Goal: Information Seeking & Learning: Learn about a topic

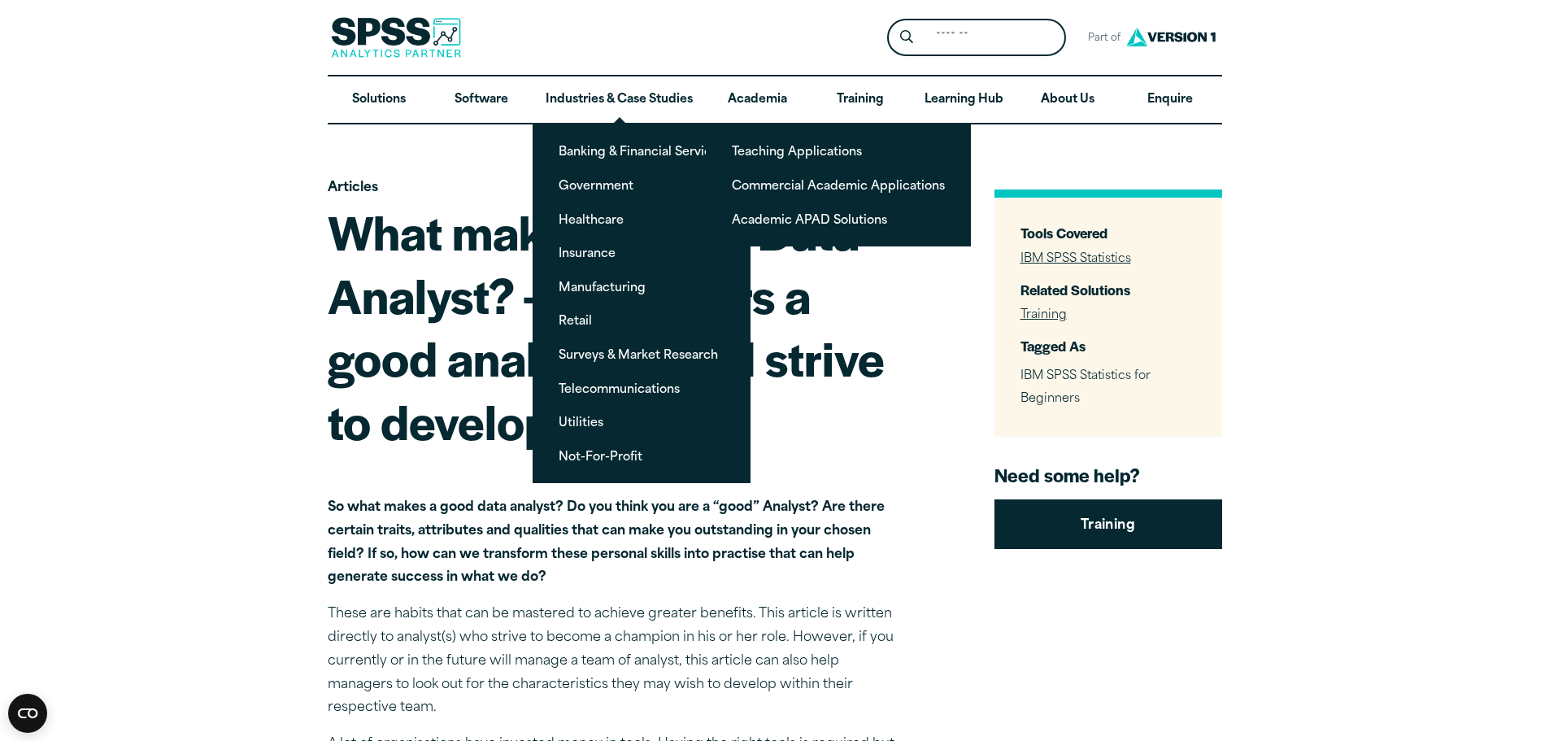
click at [637, 268] on ul "Banking & Financial Services Government Healthcare Insurance Manufacturing Reta…" at bounding box center [641, 303] width 218 height 360
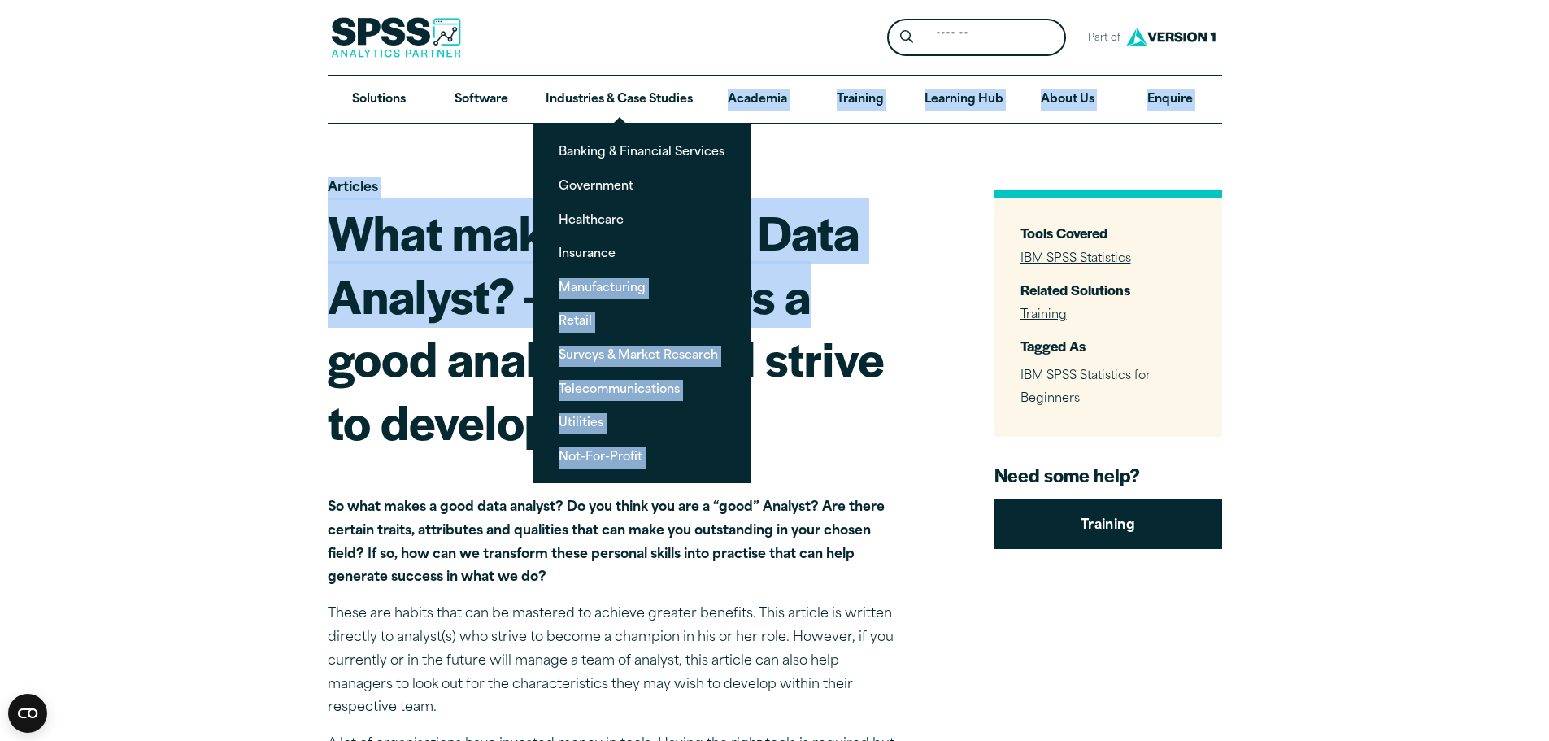
drag, startPoint x: 637, startPoint y: 268, endPoint x: 807, endPoint y: 269, distance: 169.9
click at [874, 283] on h1 "What makes a good Data Analyst? – 8 Pointers a good analyst should strive to de…" at bounding box center [612, 326] width 569 height 252
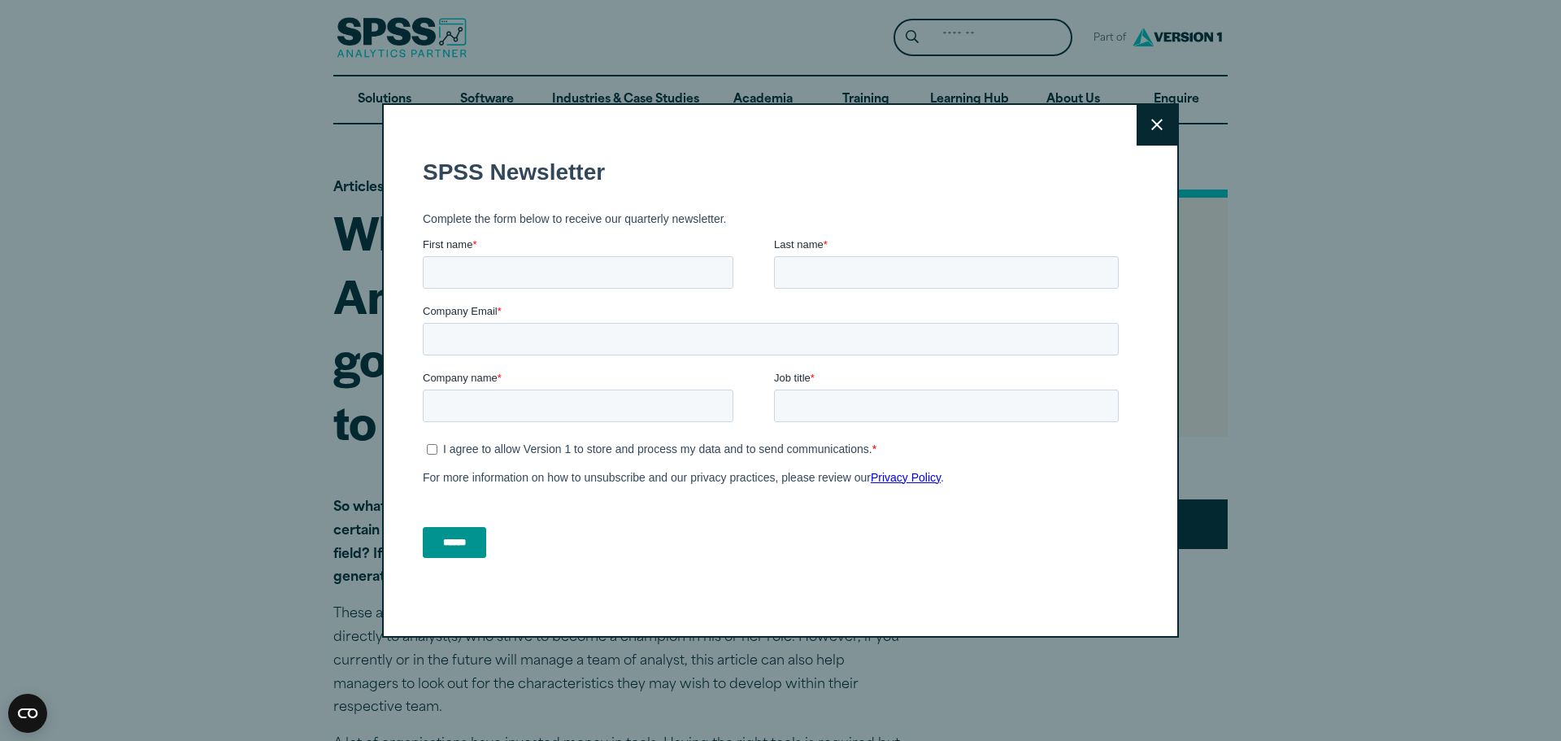
click at [1127, 132] on div "Close" at bounding box center [780, 370] width 797 height 535
click at [1144, 128] on button "Close" at bounding box center [1156, 125] width 41 height 41
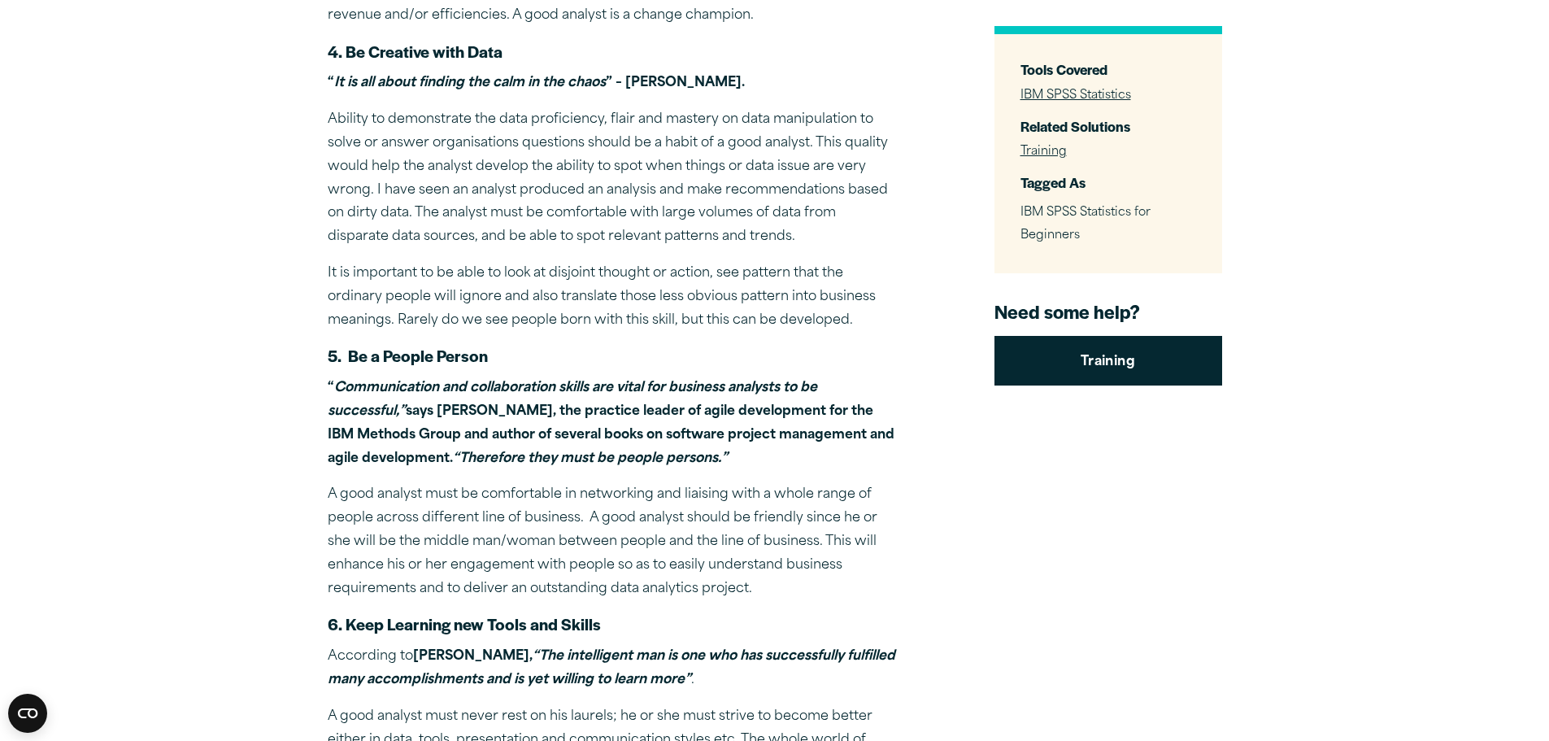
scroll to position [1544, 0]
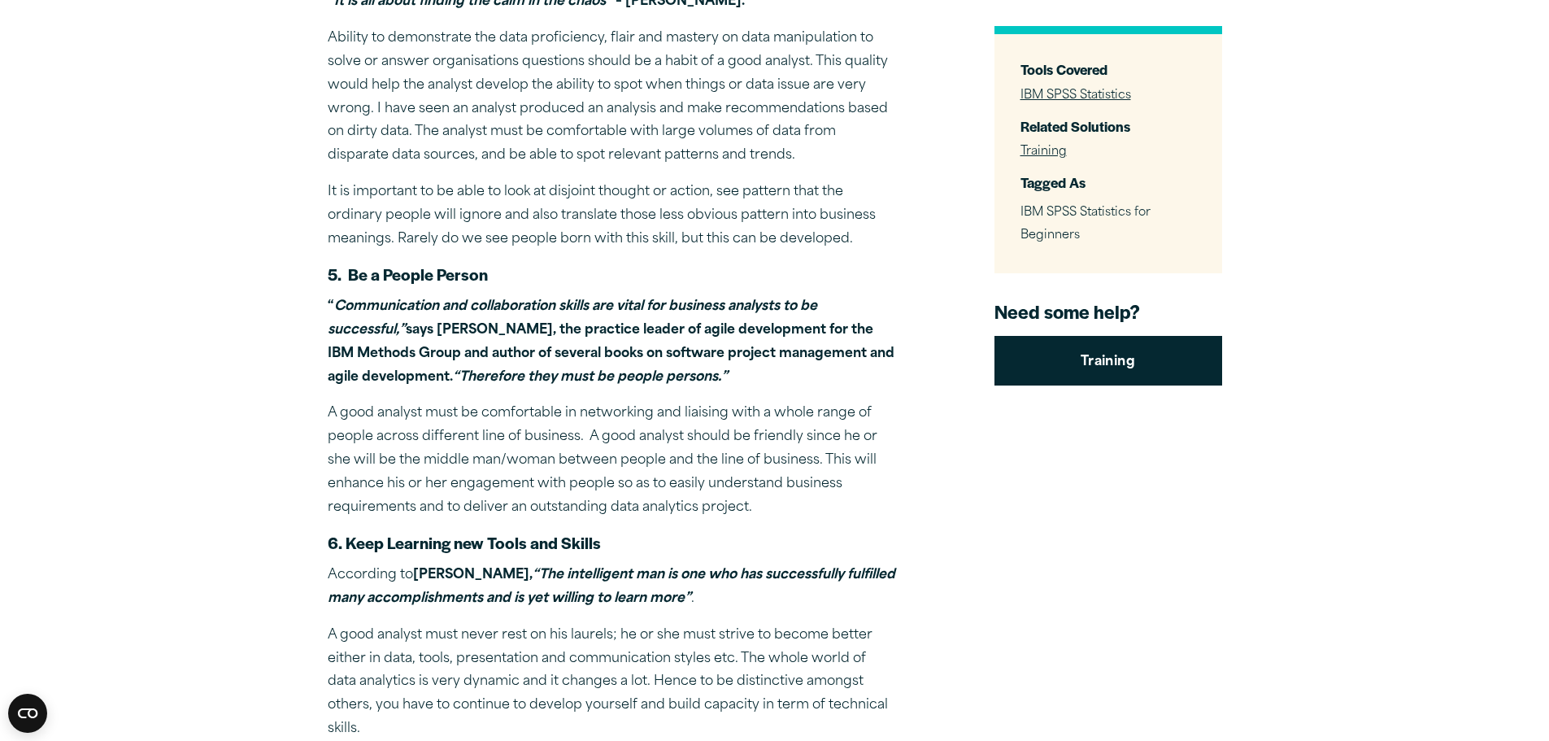
drag, startPoint x: 237, startPoint y: 403, endPoint x: 541, endPoint y: 315, distance: 315.7
click at [305, 352] on article "Articles What makes a good Data Analyst? – 8 Pointers a good analyst should str…" at bounding box center [774, 724] width 1549 height 4289
click at [547, 315] on p "“ Communication and collaboration skills are vital for business analysts to be …" at bounding box center [612, 341] width 569 height 93
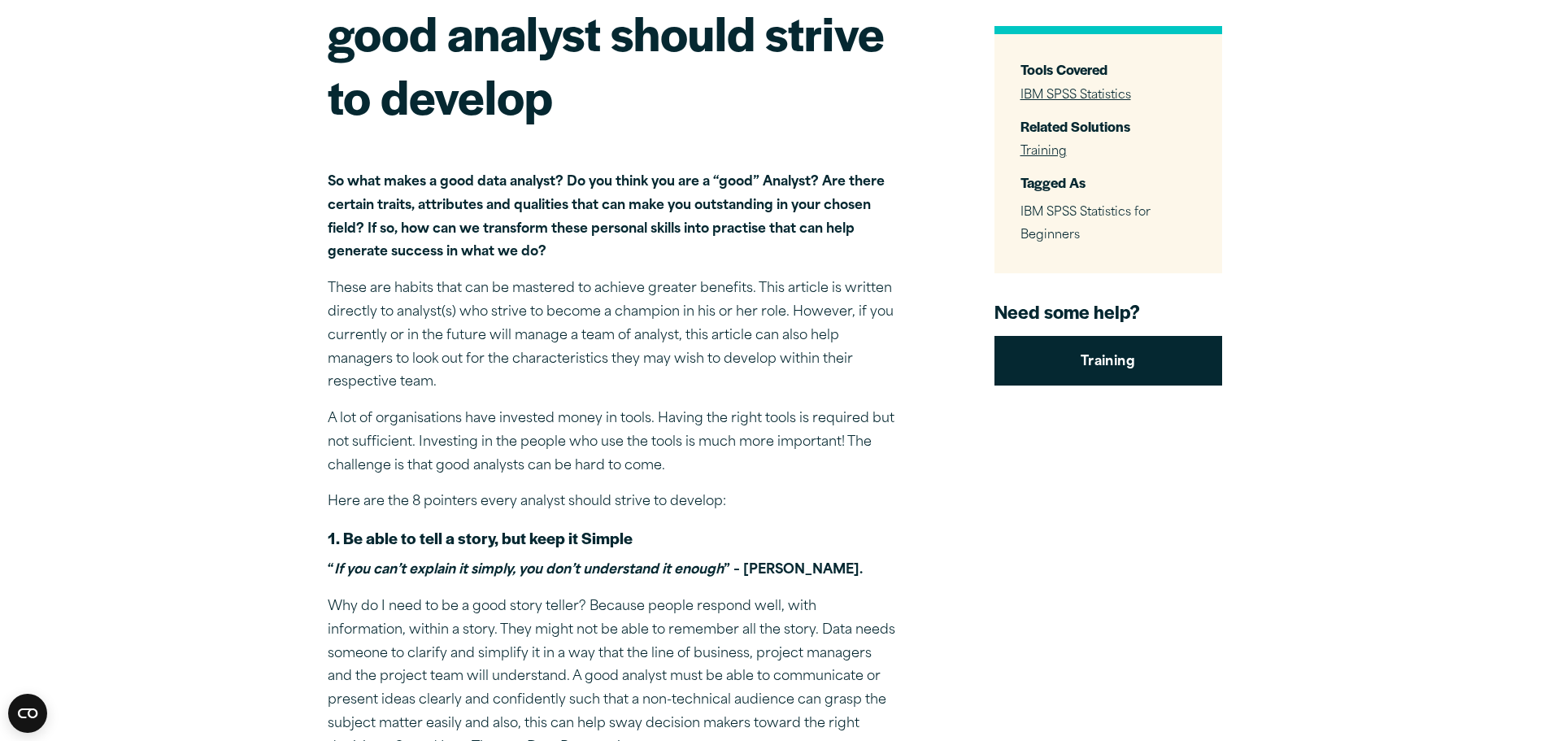
scroll to position [0, 0]
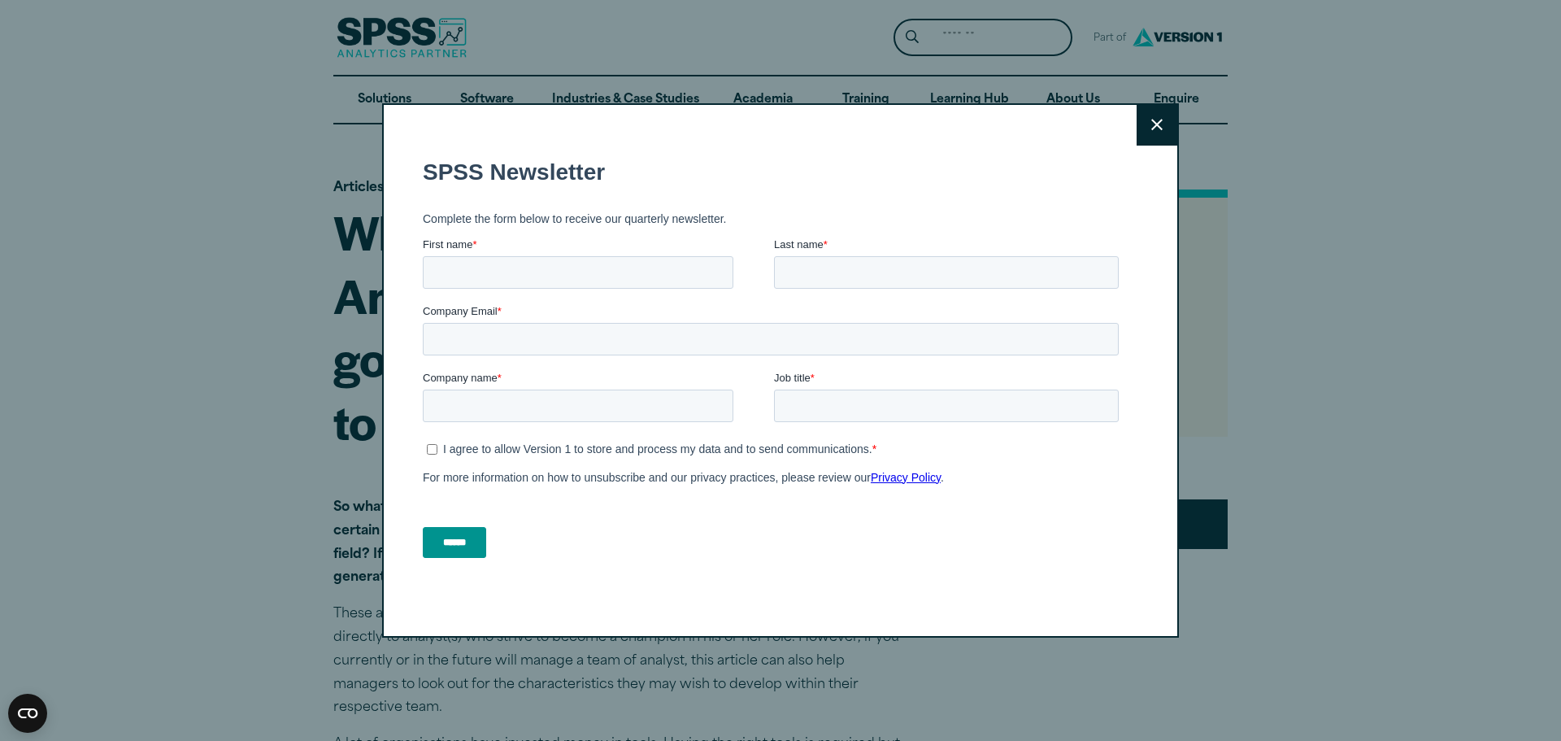
click at [1144, 111] on button "Close" at bounding box center [1156, 125] width 41 height 41
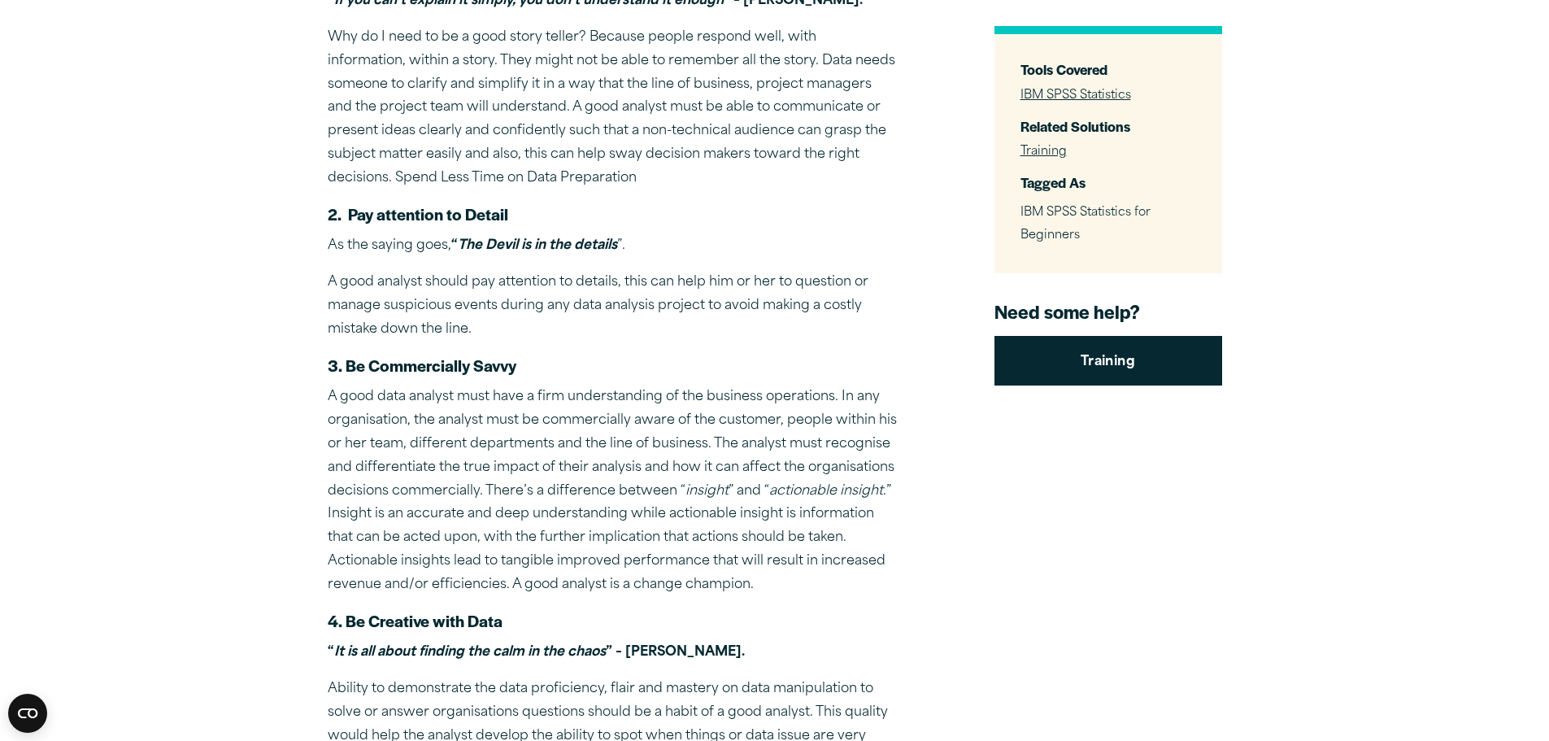
scroll to position [732, 0]
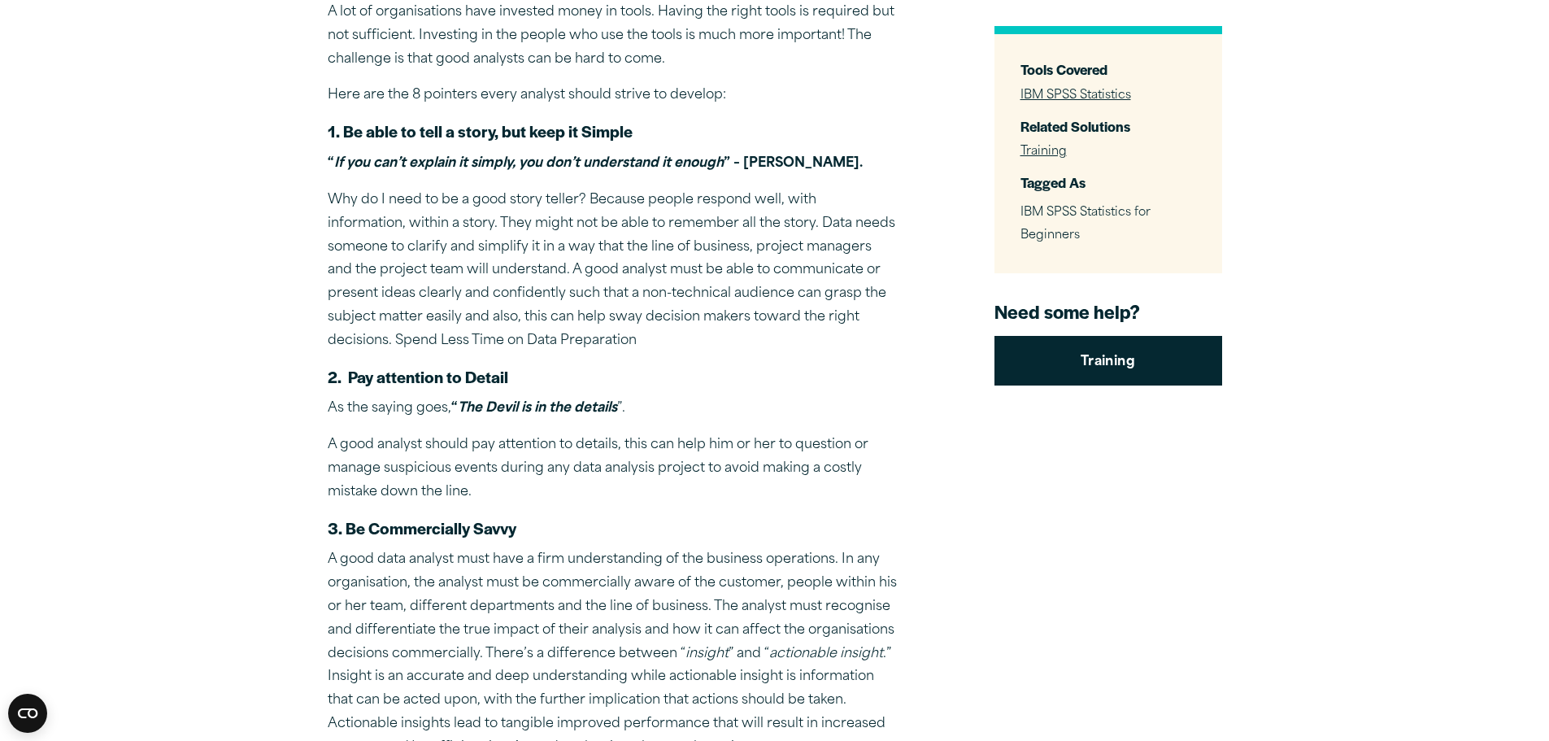
click at [576, 413] on em "The Devil is in the details" at bounding box center [537, 408] width 159 height 13
click at [662, 467] on p "A good analyst should pay attention to details, this can help him or her to que…" at bounding box center [612, 468] width 569 height 70
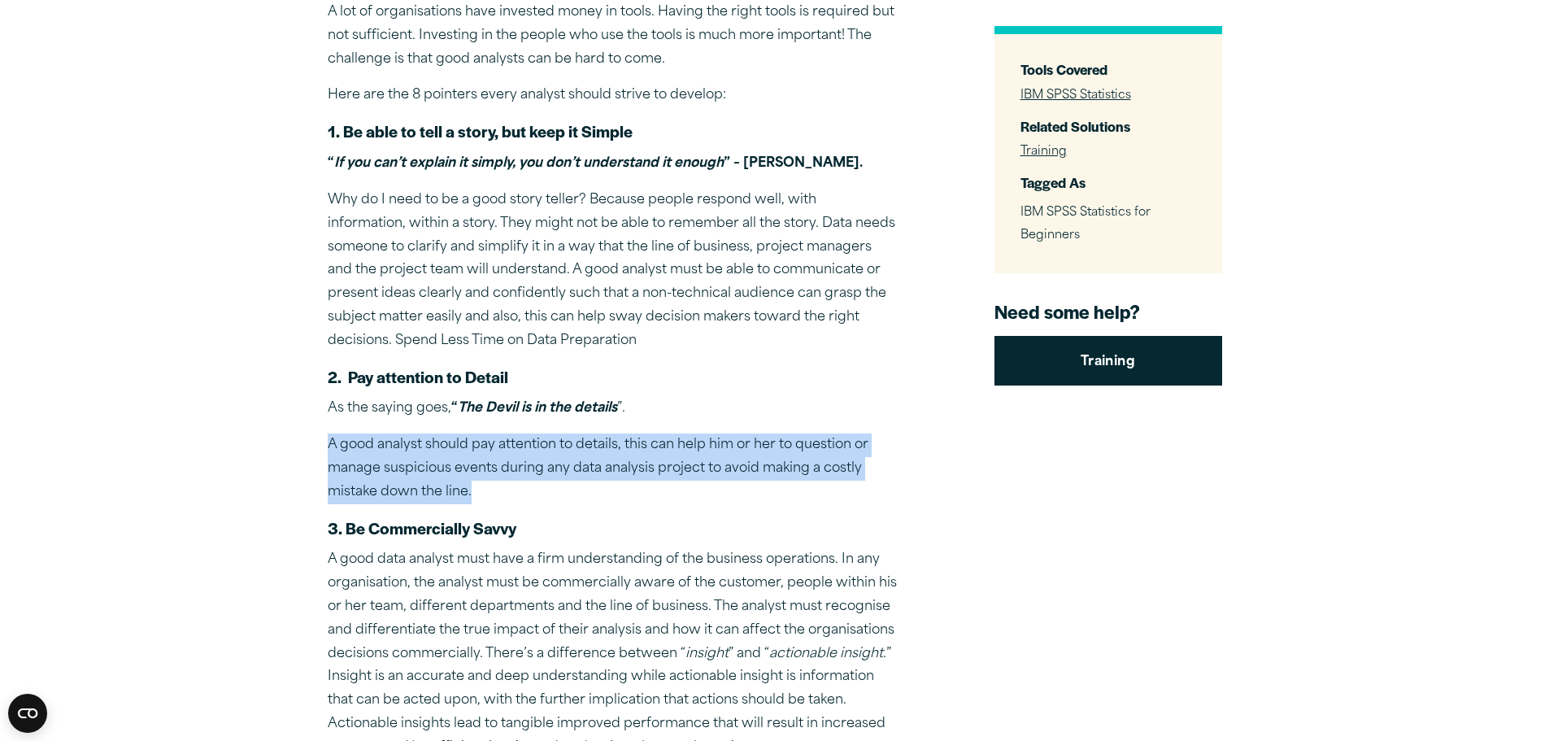
click at [662, 467] on p "A good analyst should pay attention to details, this can help him or her to que…" at bounding box center [612, 468] width 569 height 70
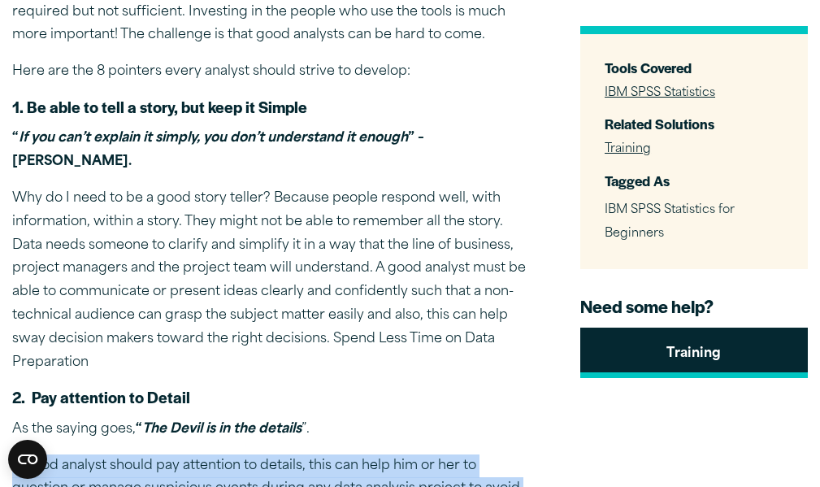
click at [780, 341] on link "Training" at bounding box center [694, 353] width 228 height 50
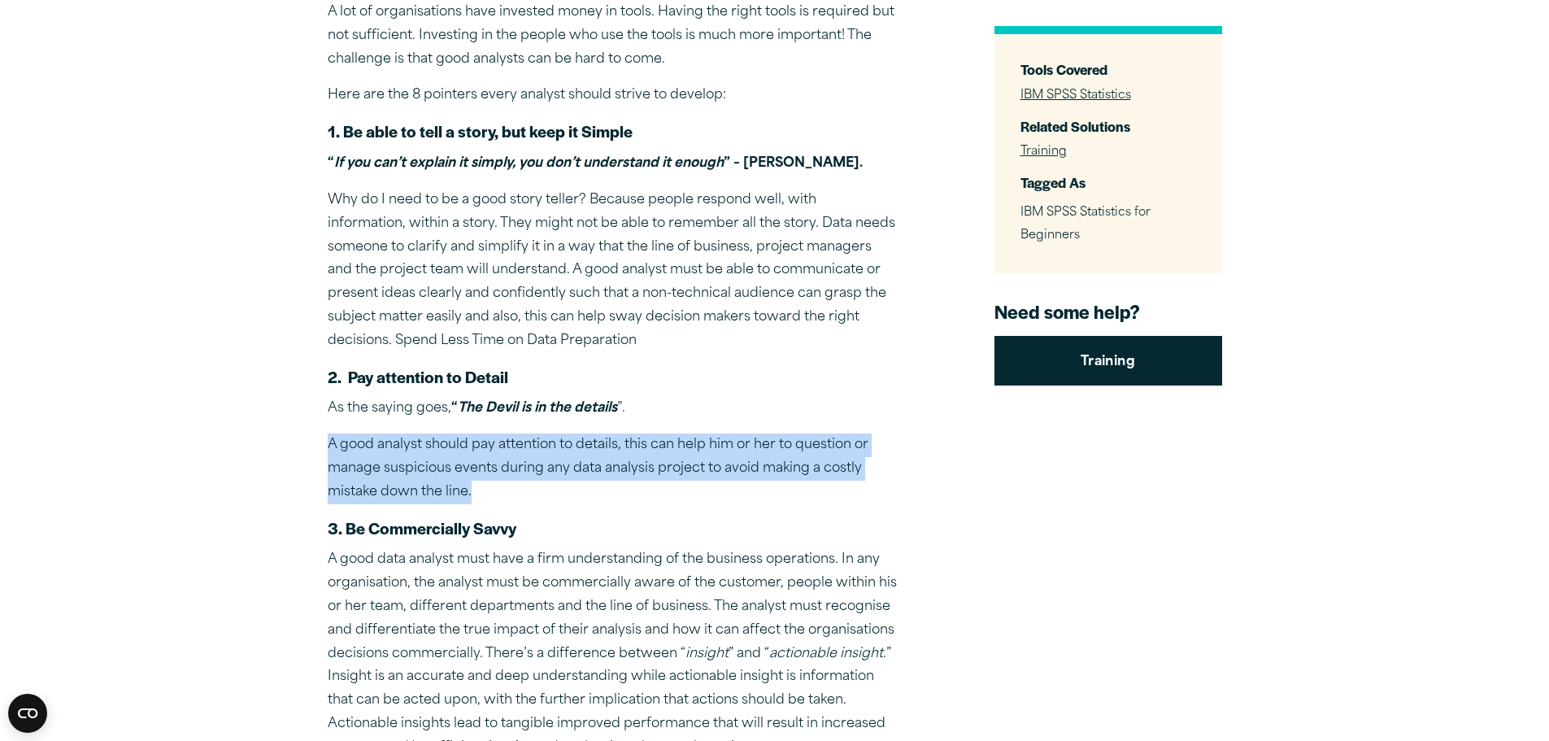
click at [456, 471] on p "A good analyst should pay attention to details, this can help him or her to que…" at bounding box center [612, 468] width 569 height 70
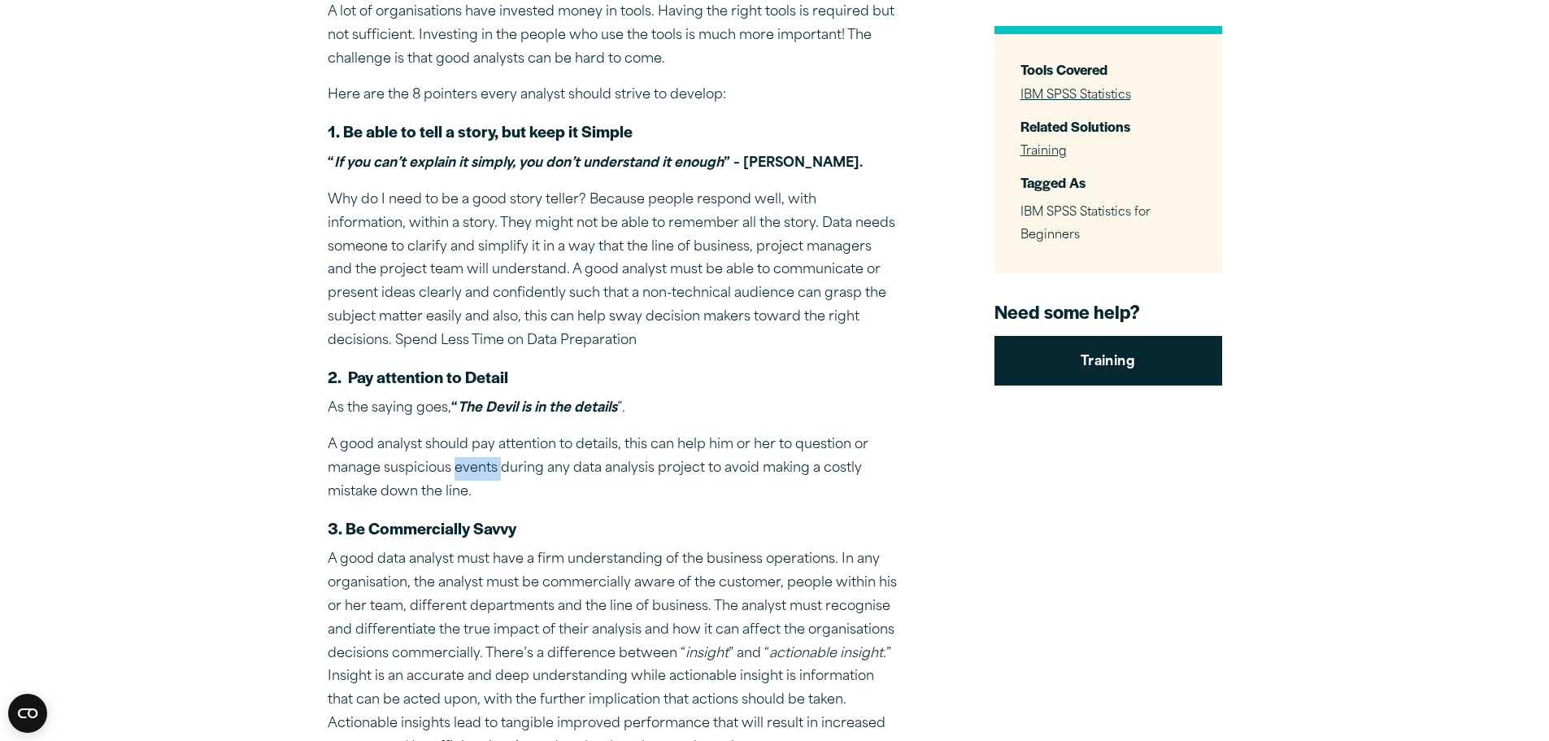
click at [456, 471] on p "A good analyst should pay attention to details, this can help him or her to que…" at bounding box center [612, 468] width 569 height 70
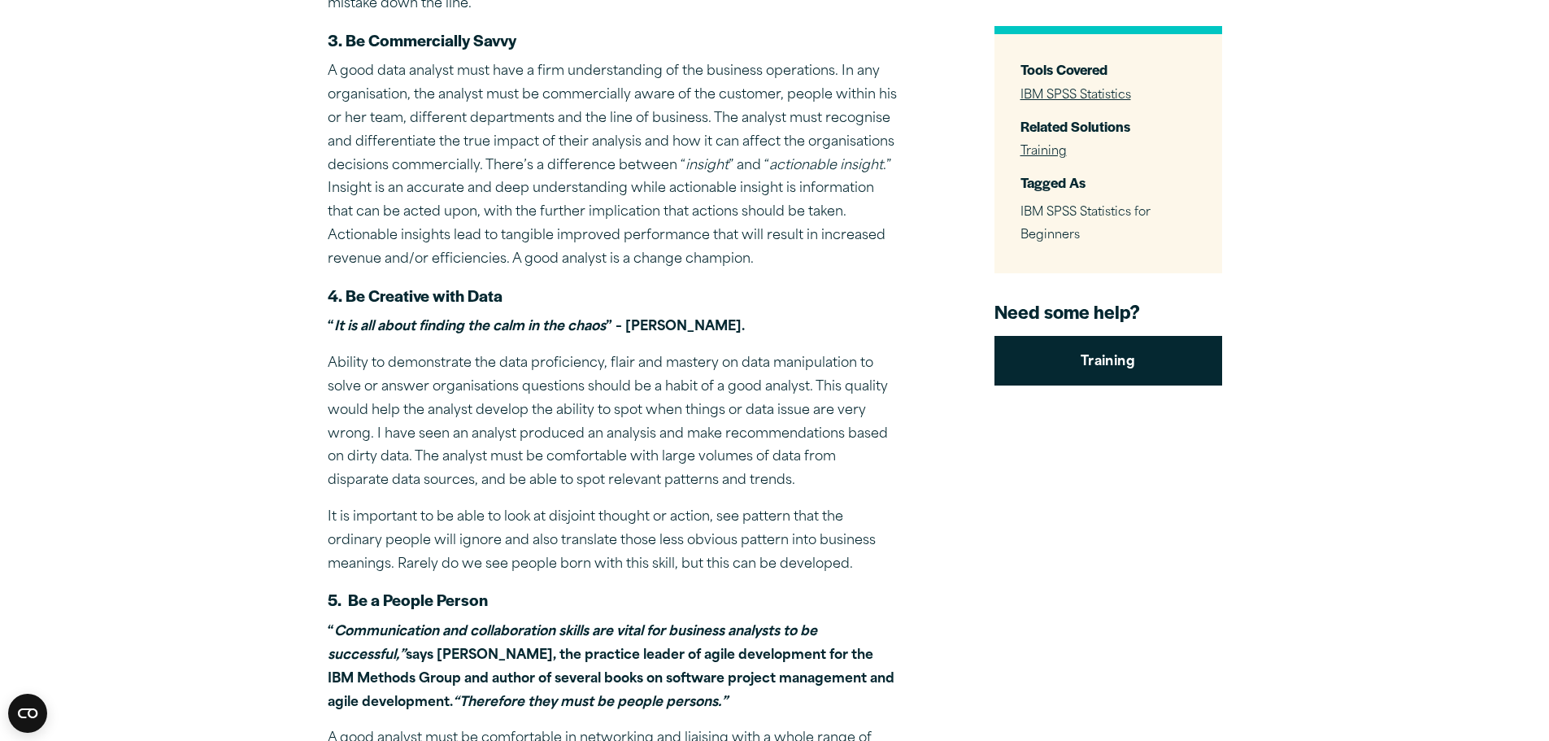
scroll to position [1382, 0]
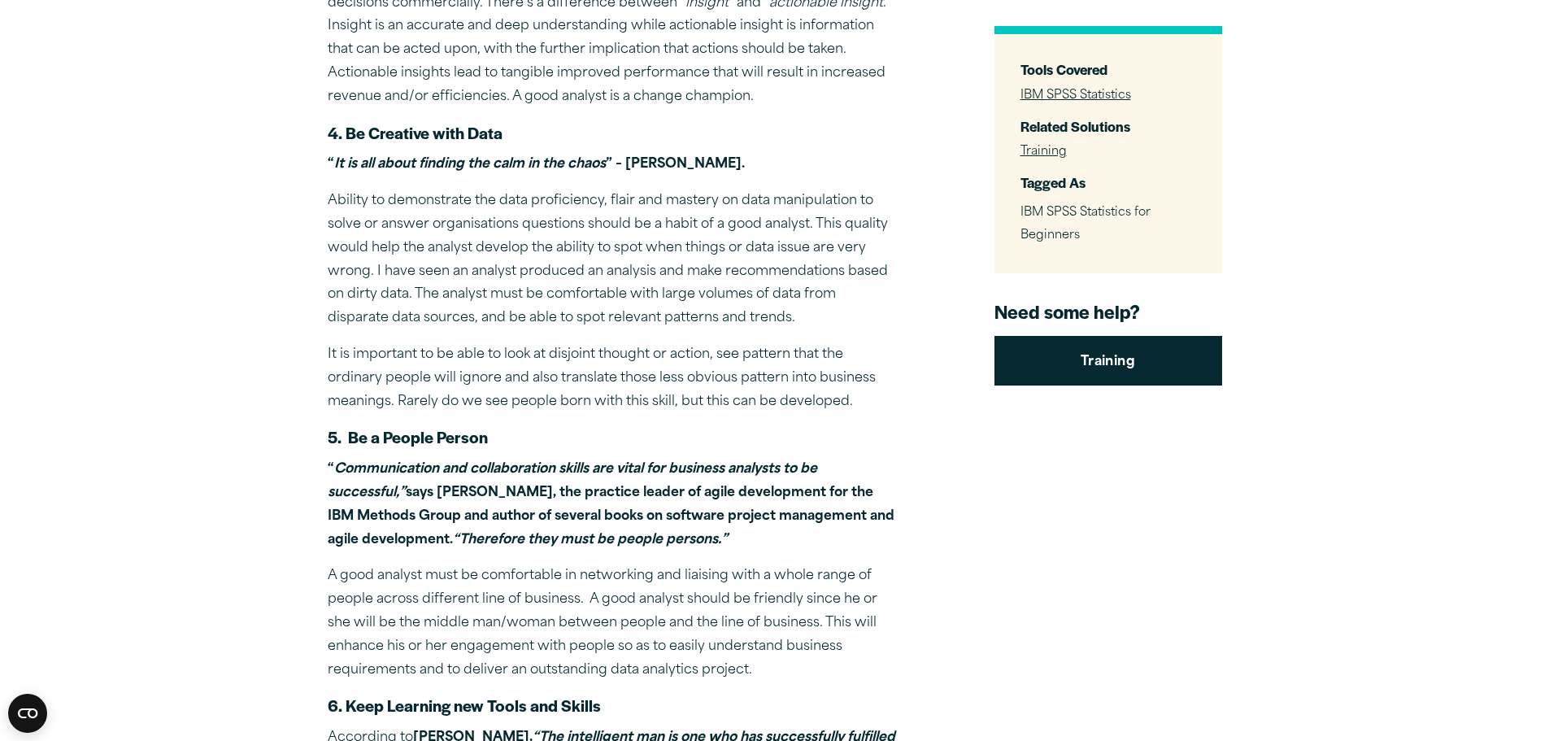
click at [363, 202] on p "Ability to demonstrate the data proficiency, flair and mastery on data manipula…" at bounding box center [612, 259] width 569 height 141
click at [344, 198] on p "Ability to demonstrate the data proficiency, flair and mastery on data manipula…" at bounding box center [612, 259] width 569 height 141
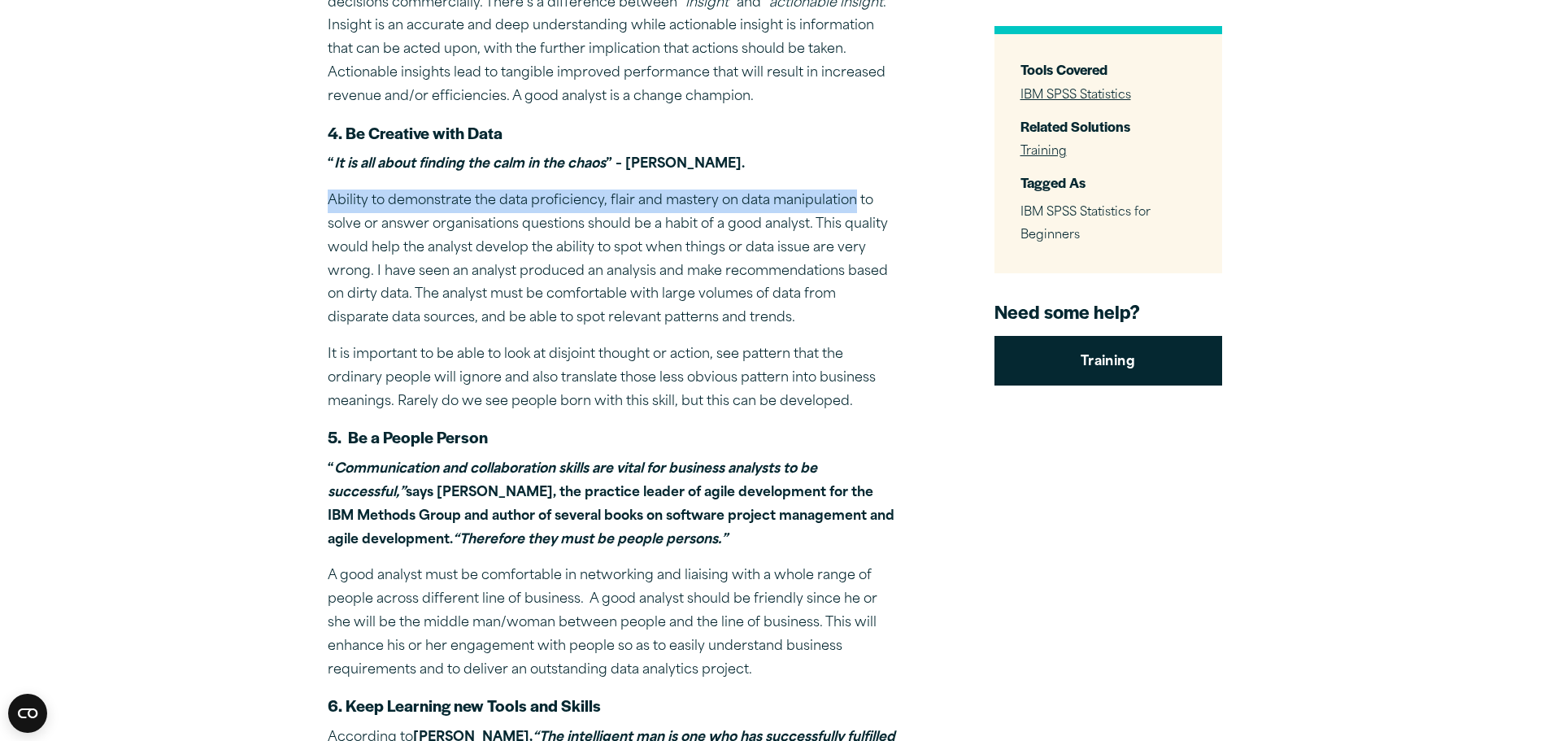
drag, startPoint x: 344, startPoint y: 198, endPoint x: 797, endPoint y: 204, distance: 453.6
click at [797, 204] on p "Ability to demonstrate the data proficiency, flair and mastery on data manipula…" at bounding box center [612, 259] width 569 height 141
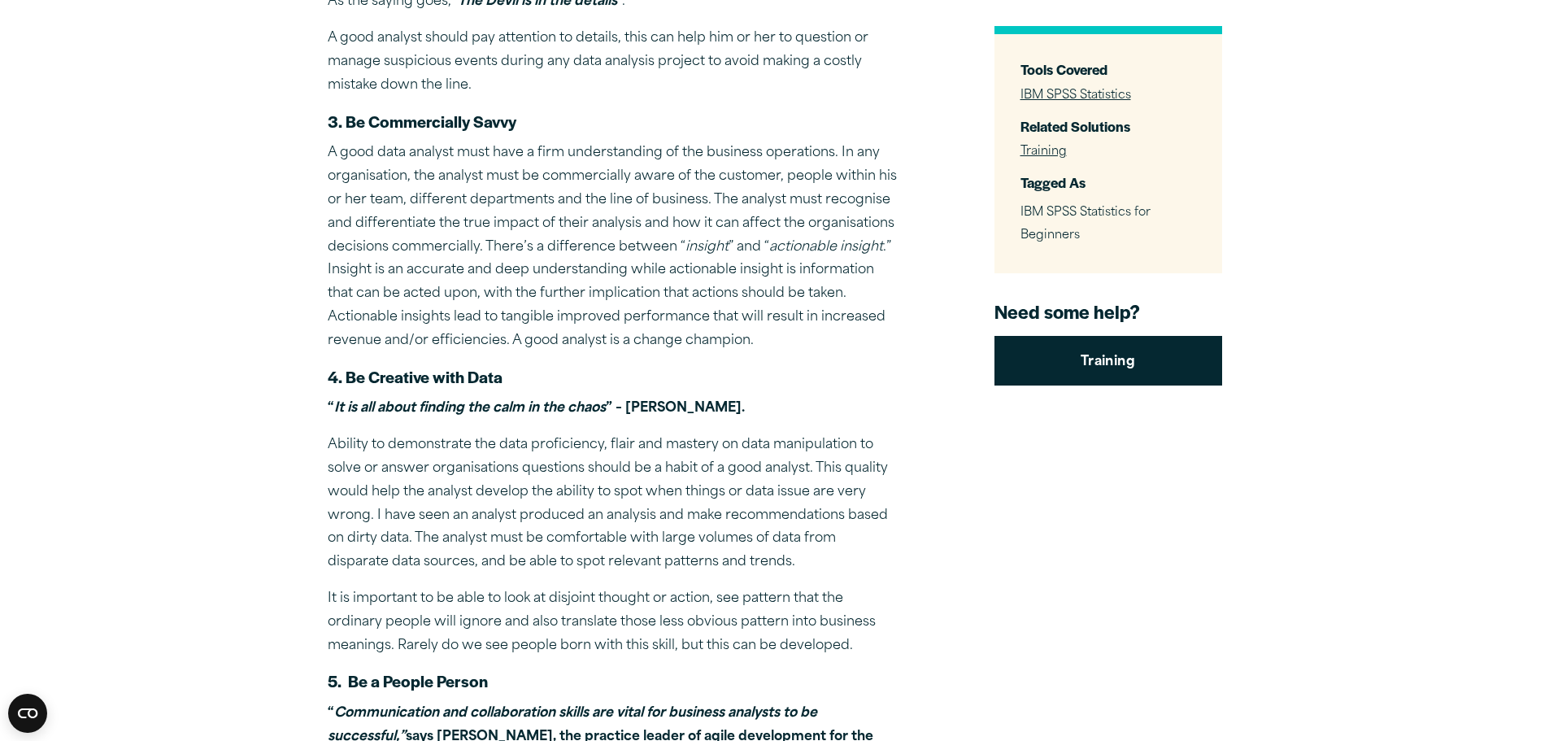
scroll to position [569, 0]
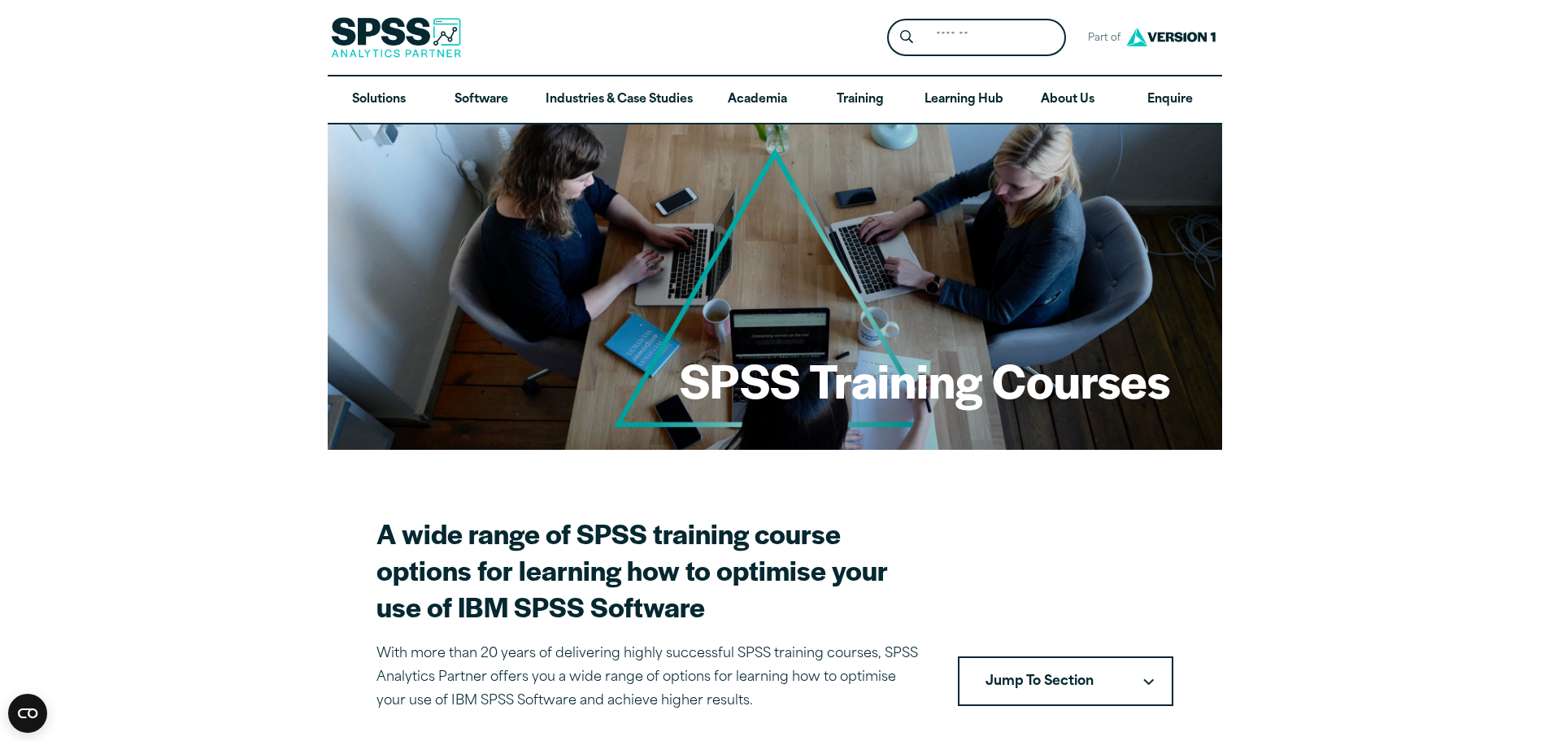
click at [819, 486] on button "Jump To Section" at bounding box center [1065, 681] width 215 height 50
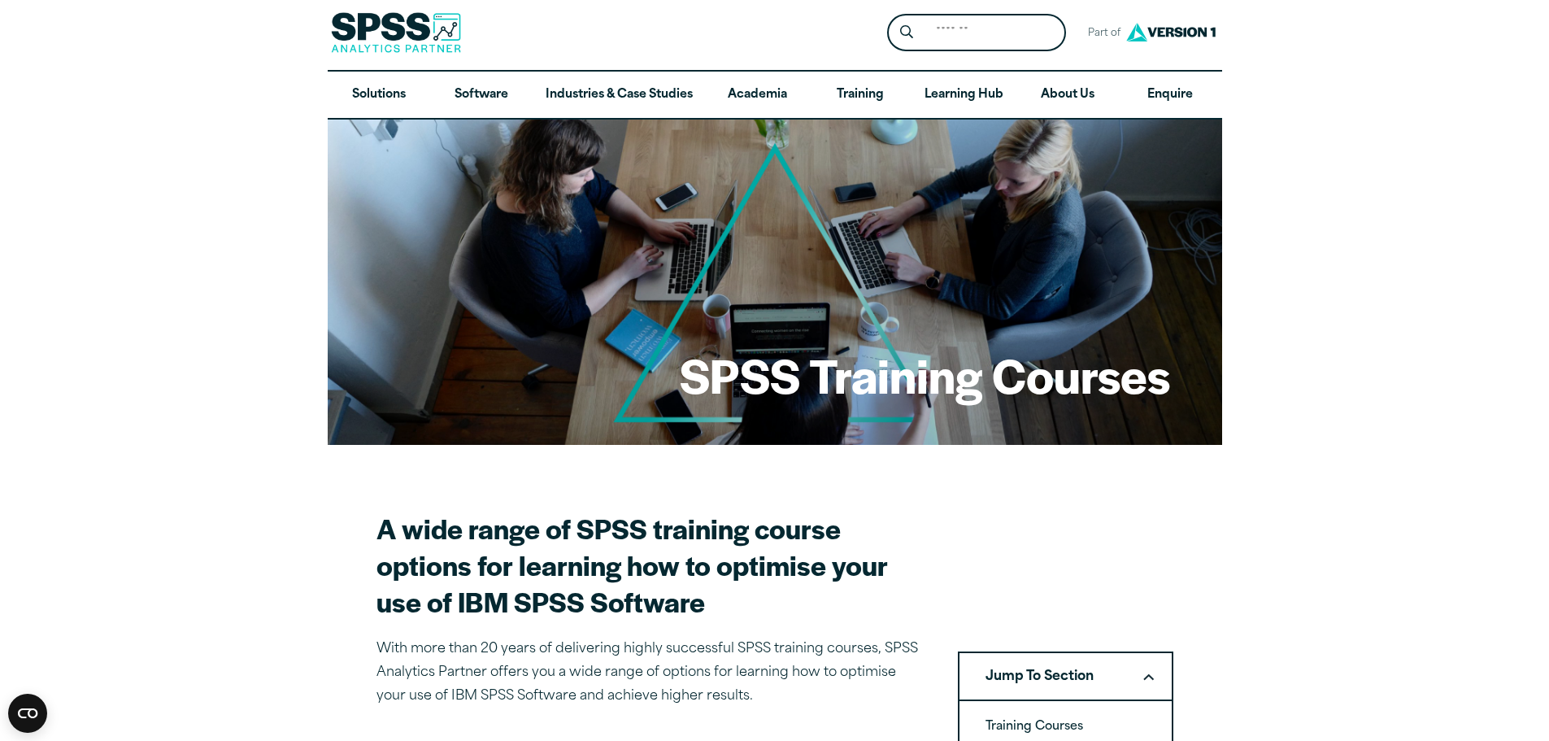
click at [819, 486] on button "Jump To Section" at bounding box center [1065, 676] width 215 height 50
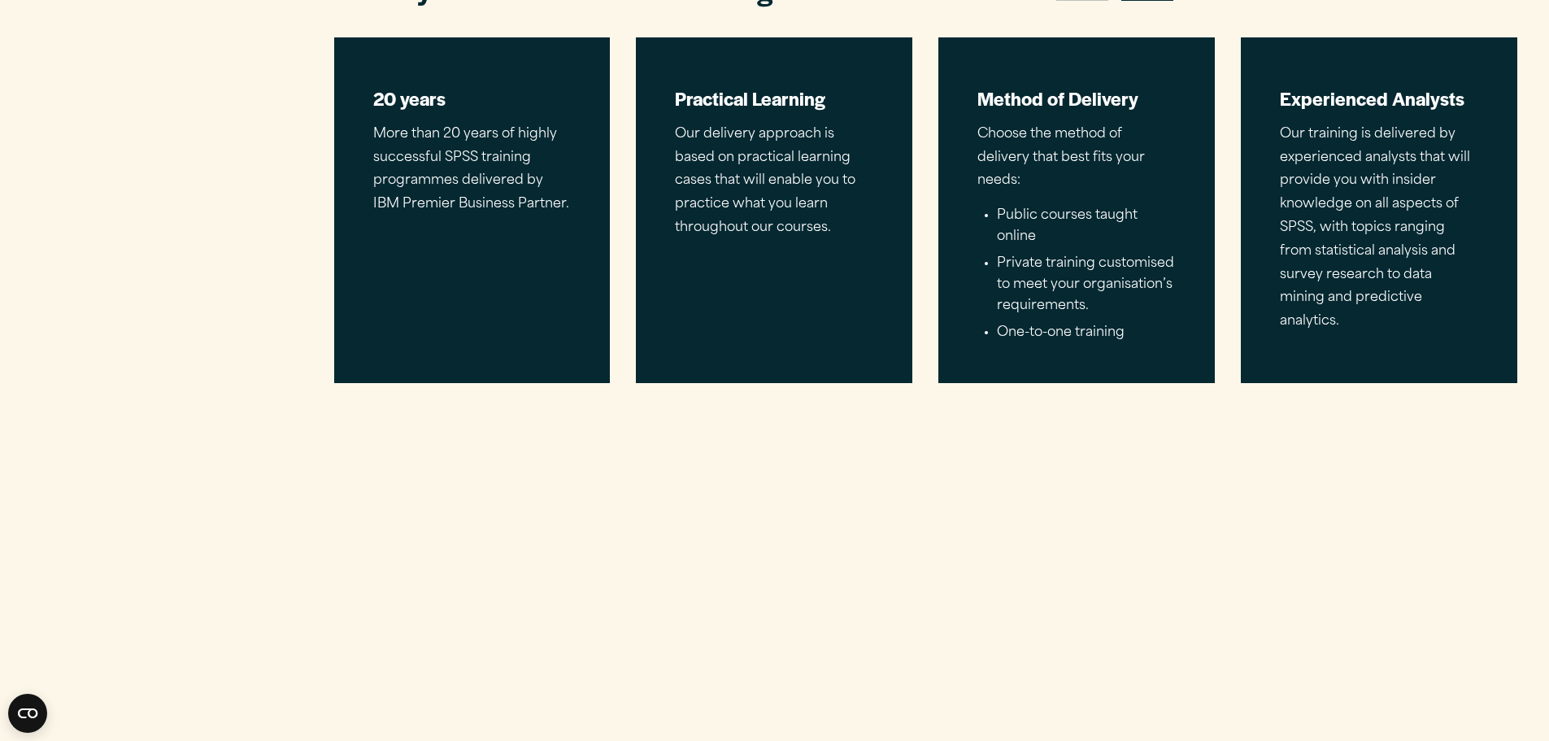
scroll to position [736, 0]
